Goal: Task Accomplishment & Management: Complete application form

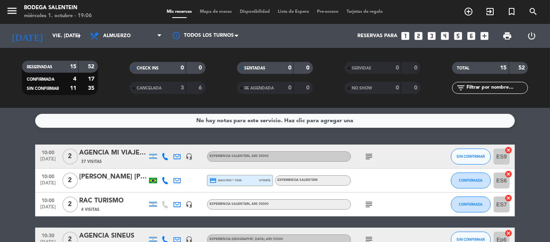
scroll to position [200, 0]
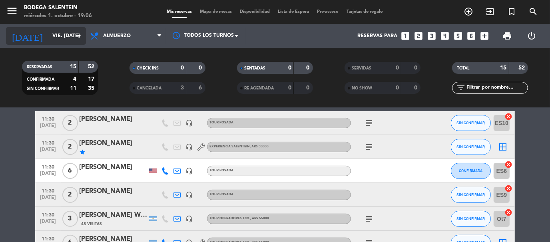
click at [73, 35] on input "vie. [DATE]" at bounding box center [82, 36] width 68 height 14
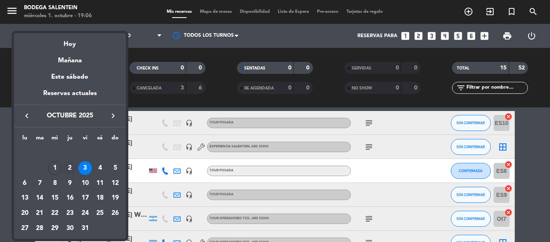
click at [70, 169] on div "2" at bounding box center [70, 168] width 14 height 14
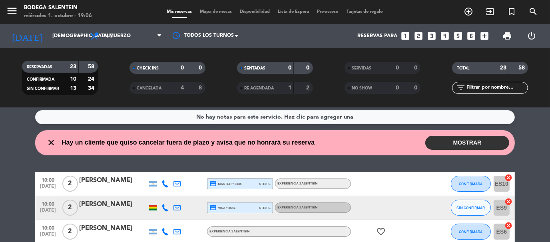
scroll to position [0, 0]
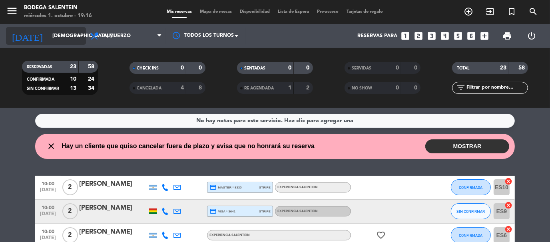
click at [55, 34] on input "[DEMOGRAPHIC_DATA] [DATE]" at bounding box center [82, 36] width 68 height 14
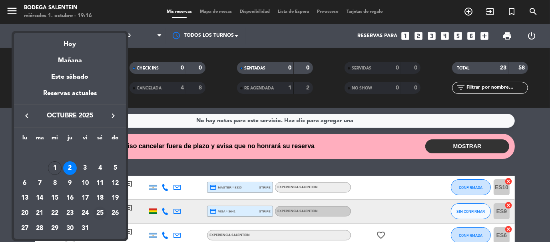
click at [94, 213] on div "25" at bounding box center [100, 214] width 14 height 14
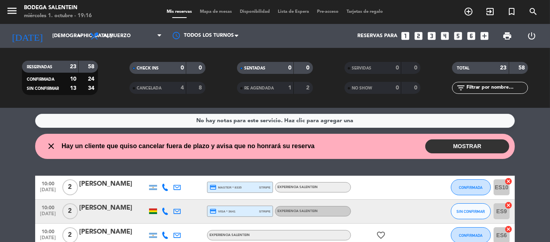
type input "sáb. [DATE]"
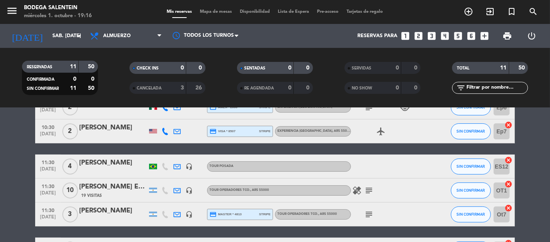
scroll to position [119, 0]
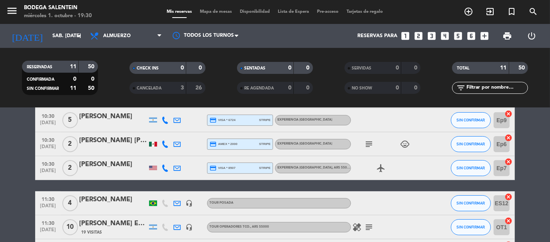
click at [420, 37] on icon "looks_two" at bounding box center [418, 36] width 10 height 10
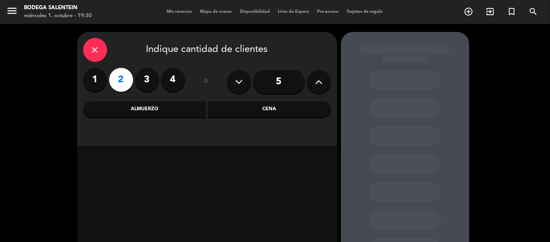
click at [155, 112] on div "Almuerzo" at bounding box center [144, 109] width 123 height 16
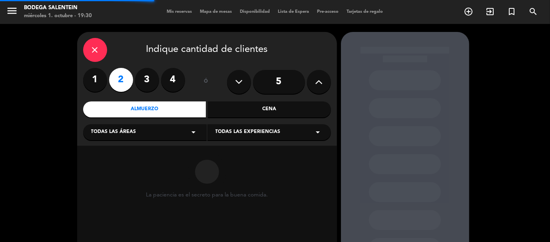
click at [142, 134] on div "Todas las áreas arrow_drop_down" at bounding box center [144, 132] width 123 height 16
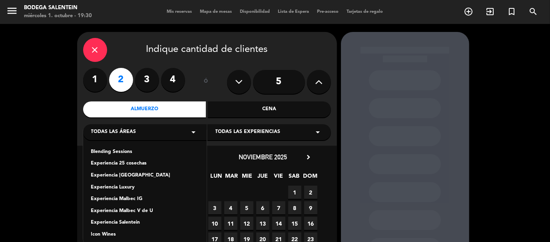
click at [115, 223] on div "Experiencia Salentein" at bounding box center [144, 223] width 107 height 8
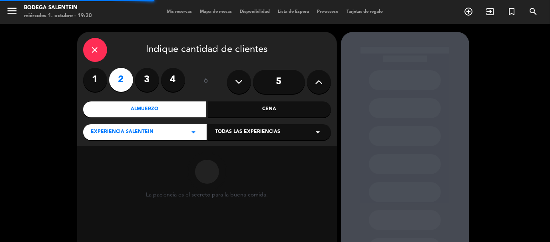
click at [233, 131] on span "Todas las experiencias" at bounding box center [247, 132] width 65 height 8
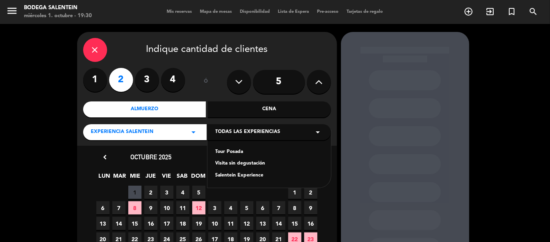
click at [229, 151] on div "Tour Posada" at bounding box center [268, 152] width 107 height 8
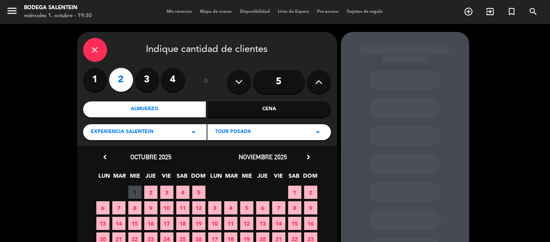
scroll to position [40, 0]
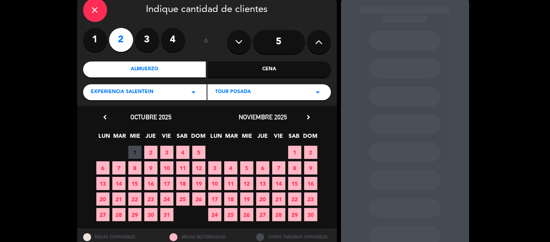
click at [183, 198] on span "25" at bounding box center [182, 199] width 13 height 13
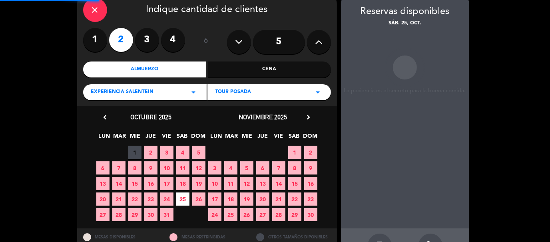
scroll to position [32, 0]
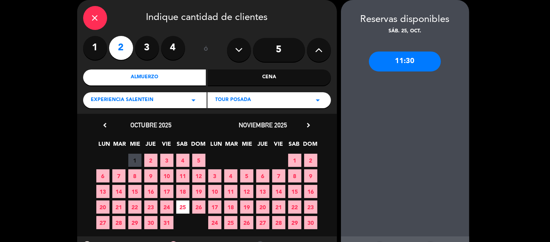
click at [404, 66] on div "11:30" at bounding box center [405, 62] width 72 height 20
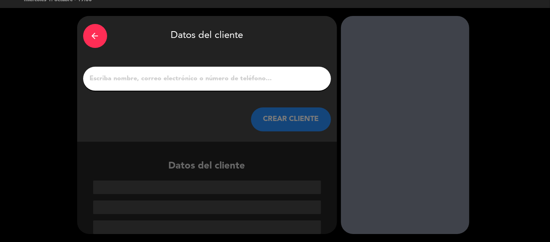
click at [181, 83] on input "1" at bounding box center [207, 78] width 236 height 11
paste input "[PERSON_NAME]"
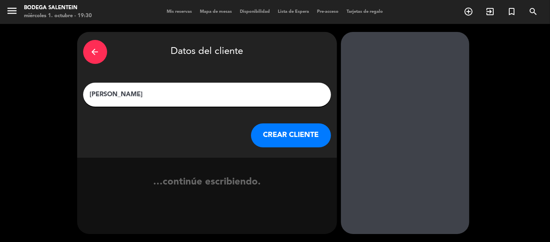
type input "[PERSON_NAME]"
click at [278, 133] on button "CREAR CLIENTE" at bounding box center [291, 135] width 80 height 24
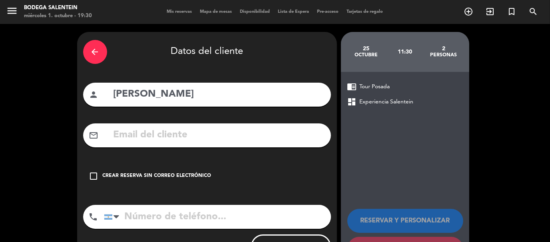
click at [129, 136] on input "text" at bounding box center [219, 135] width 212 height 16
click at [95, 51] on icon "arrow_back" at bounding box center [95, 52] width 10 height 10
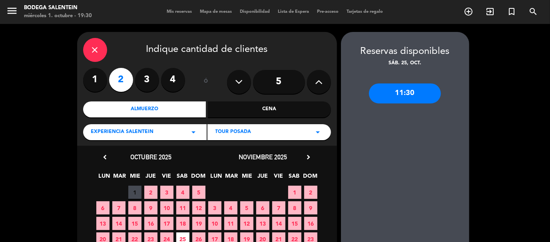
click at [171, 83] on label "4" at bounding box center [173, 80] width 24 height 24
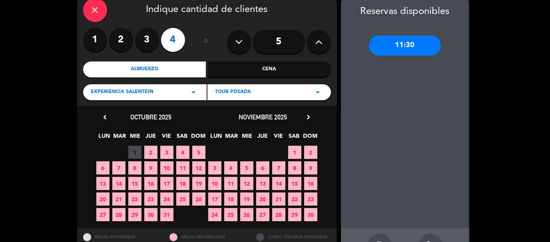
click at [181, 198] on span "25" at bounding box center [182, 199] width 13 height 13
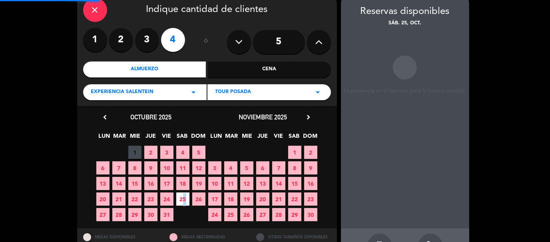
scroll to position [32, 0]
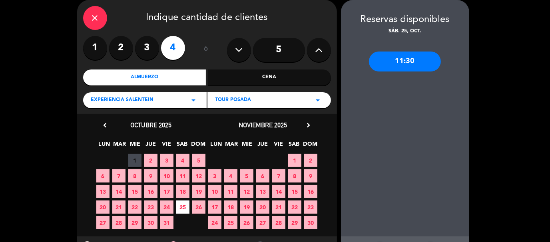
click at [410, 64] on div "11:30" at bounding box center [405, 62] width 72 height 20
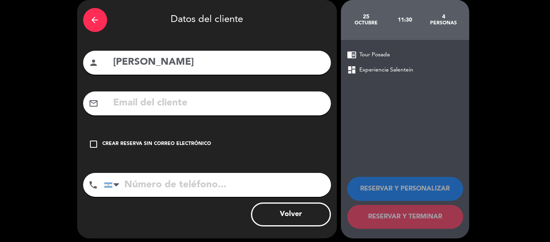
click at [156, 105] on input "text" at bounding box center [219, 103] width 212 height 16
paste input "[PERSON_NAME]"
type input "[PERSON_NAME]"
drag, startPoint x: 194, startPoint y: 108, endPoint x: 105, endPoint y: 109, distance: 89.1
click at [105, 109] on div "mail_outline [PERSON_NAME]" at bounding box center [207, 103] width 248 height 24
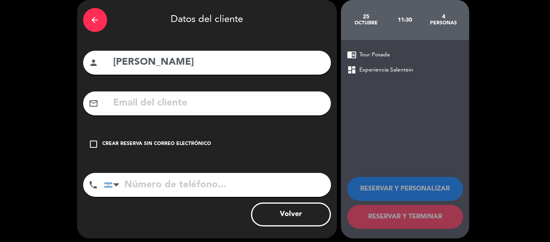
paste input "[EMAIL_ADDRESS][DOMAIN_NAME]"
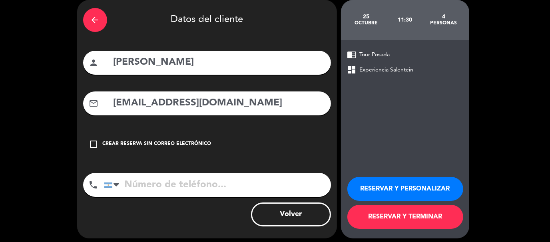
type input "[EMAIL_ADDRESS][DOMAIN_NAME]"
click at [399, 190] on button "RESERVAR Y PERSONALIZAR" at bounding box center [405, 189] width 116 height 24
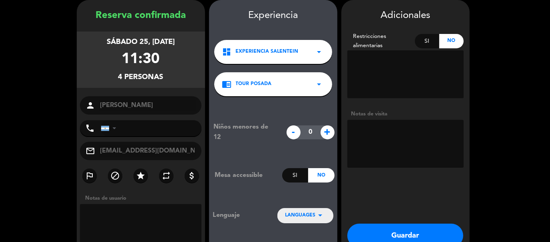
click at [301, 215] on span "LANGUAGES" at bounding box center [300, 216] width 30 height 8
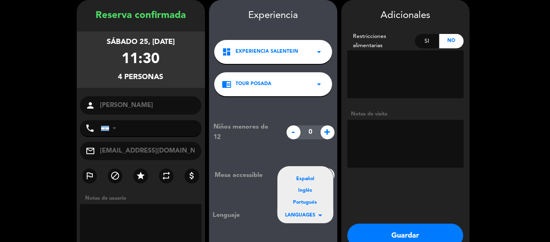
click at [304, 192] on div "Inglés" at bounding box center [305, 191] width 40 height 8
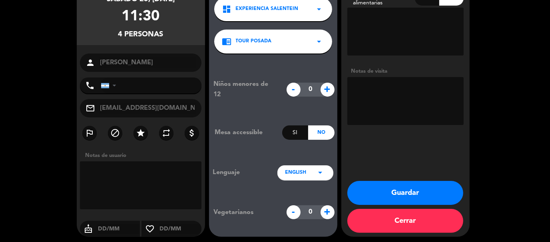
scroll to position [77, 0]
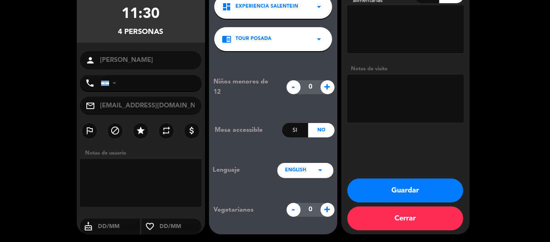
click at [402, 194] on button "Guardar" at bounding box center [405, 191] width 116 height 24
